Goal: Entertainment & Leisure: Consume media (video, audio)

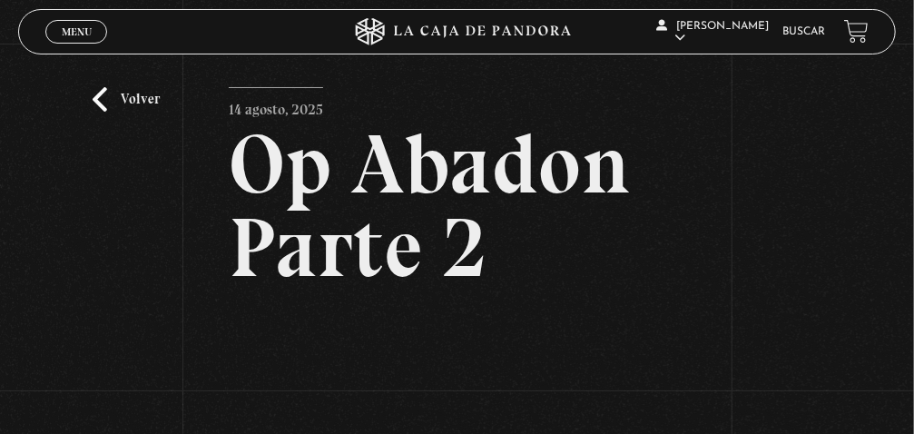
click at [108, 112] on link "Volver" at bounding box center [126, 99] width 67 height 24
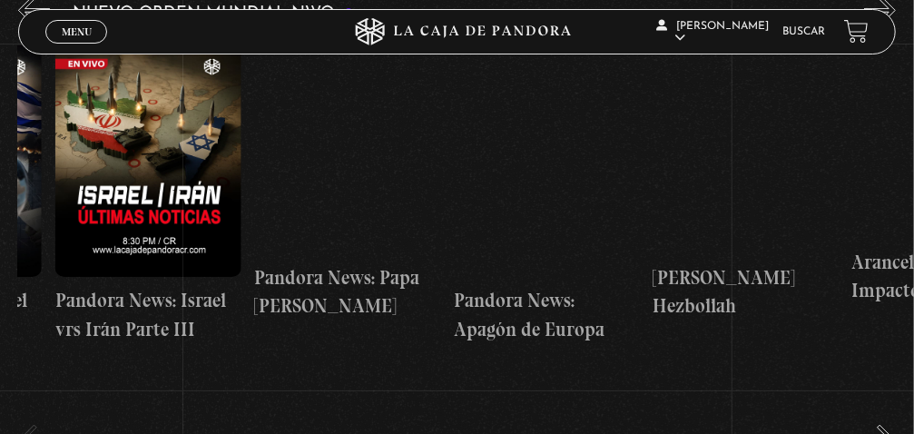
scroll to position [0, 970]
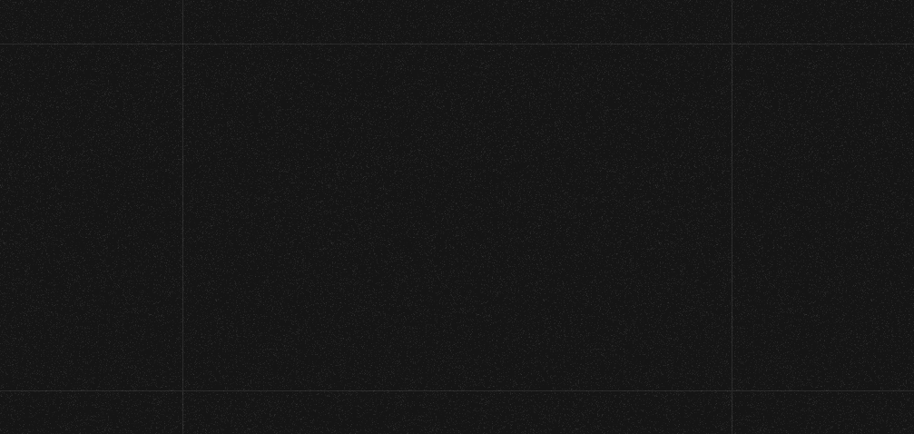
scroll to position [106, 0]
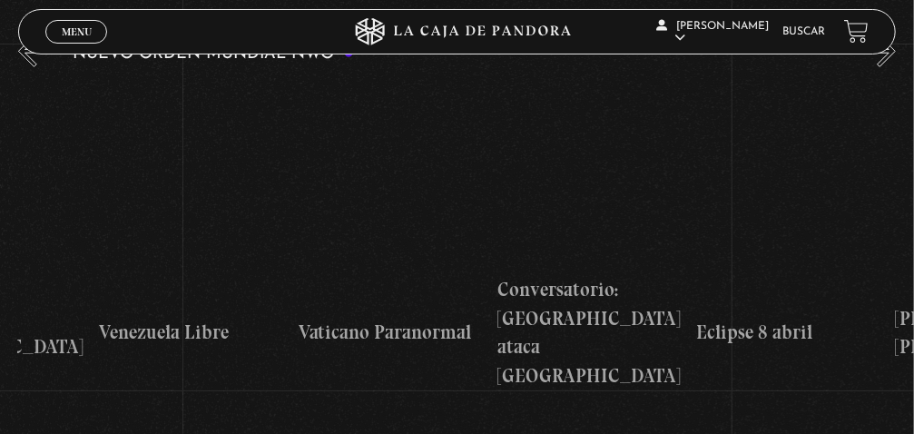
scroll to position [0, 3124]
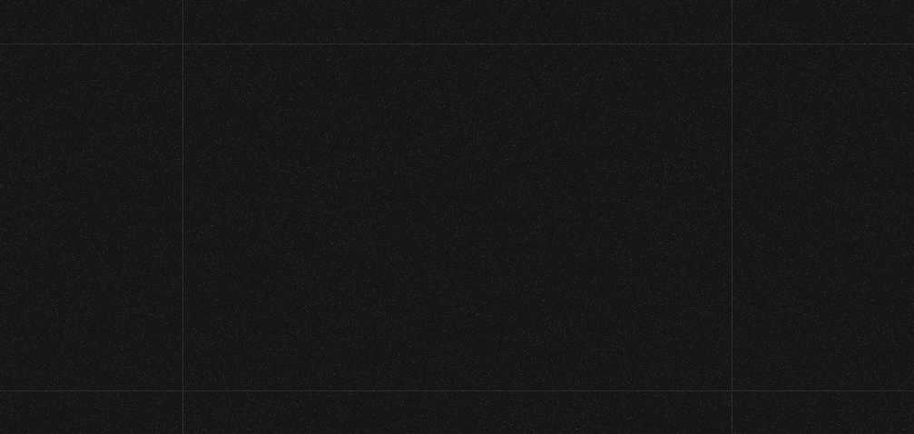
scroll to position [161, 0]
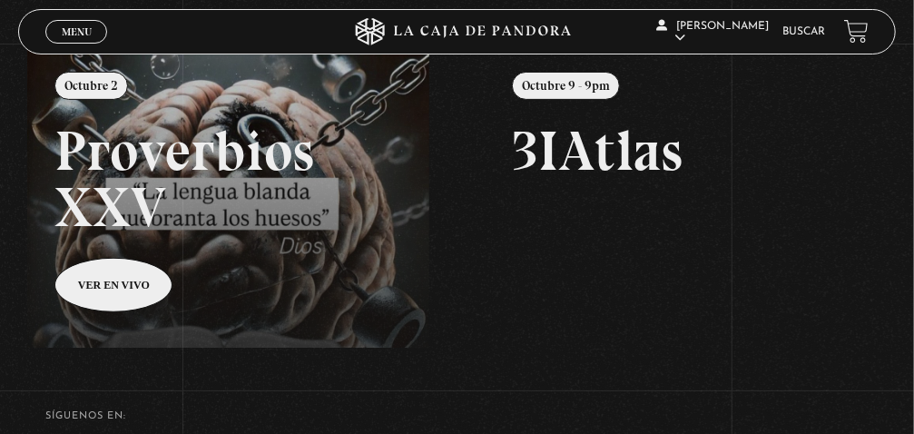
scroll to position [210, 0]
